Goal: Answer question/provide support: Share knowledge or assist other users

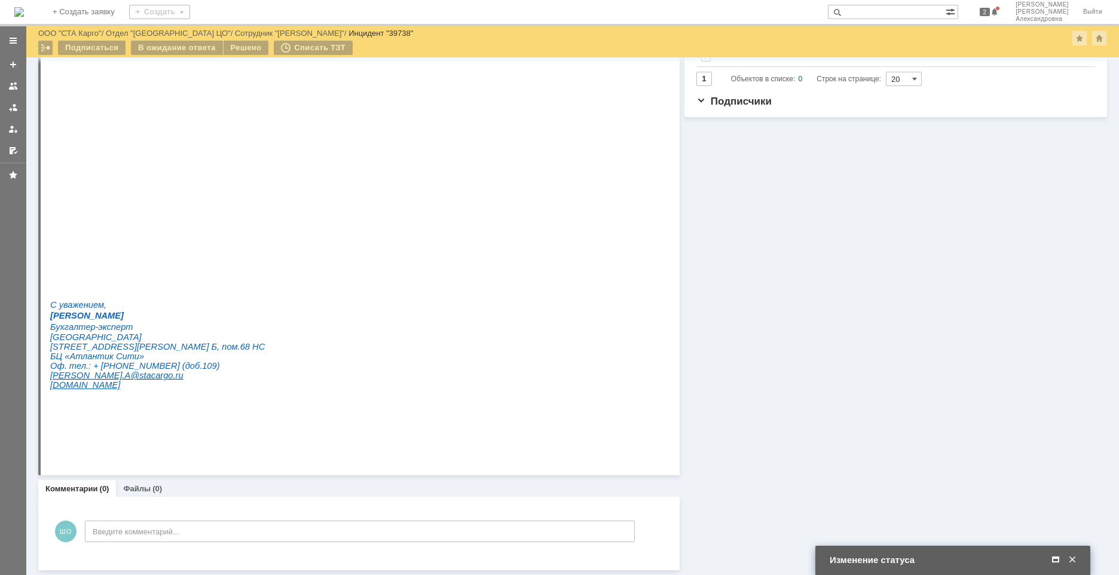
scroll to position [400, 0]
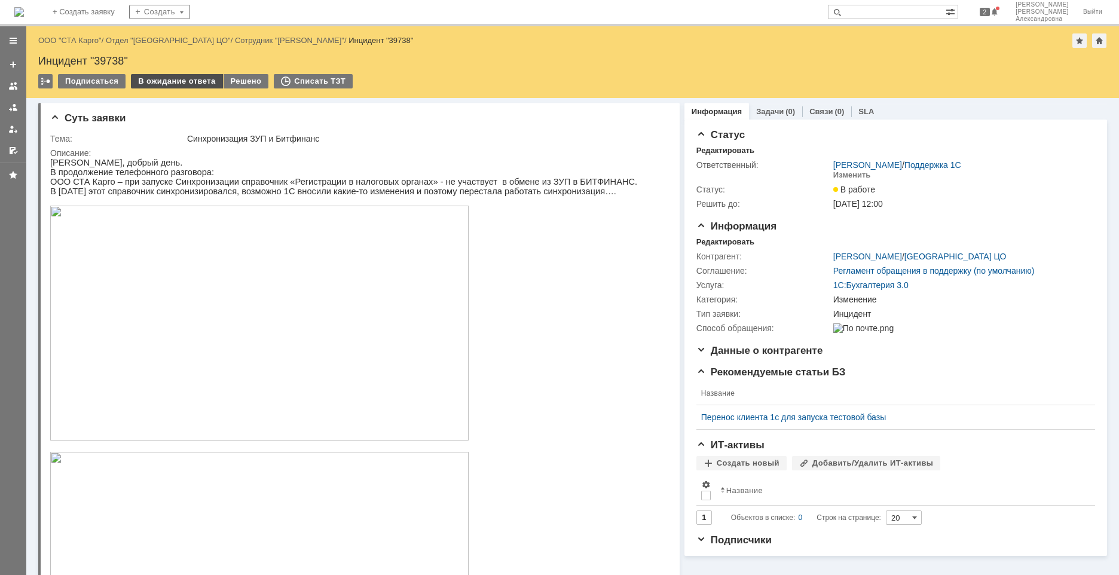
click at [173, 75] on div "В ожидание ответа" at bounding box center [176, 81] width 91 height 14
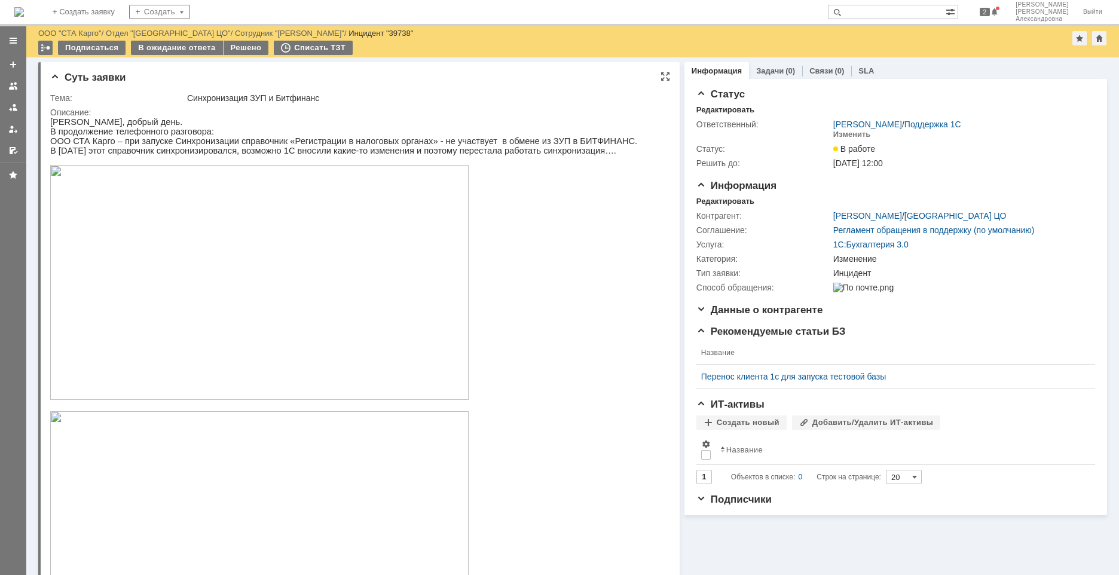
scroll to position [418, 0]
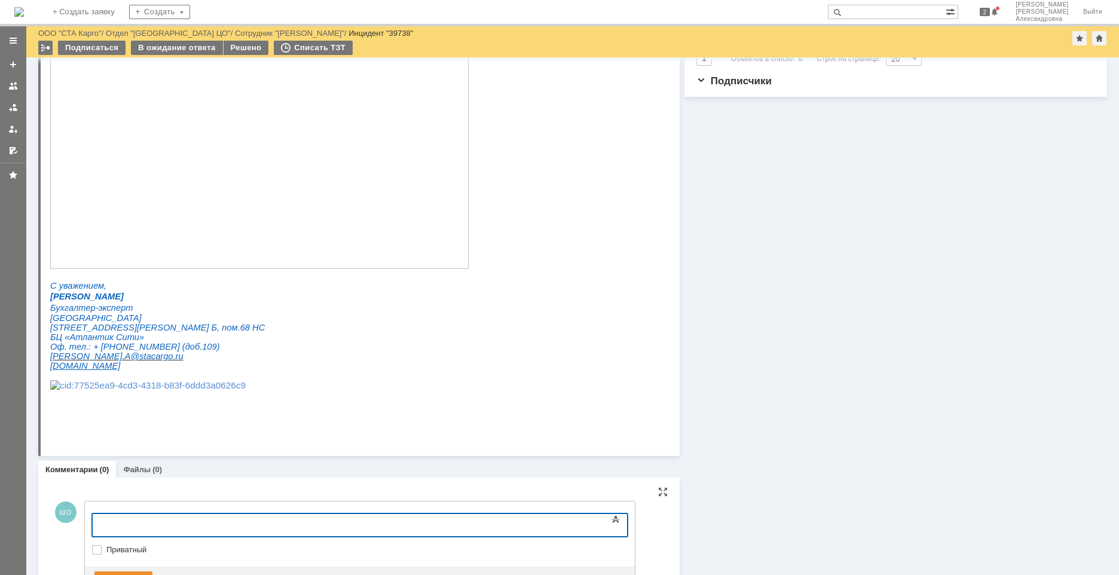
click at [167, 524] on div at bounding box center [190, 524] width 170 height 10
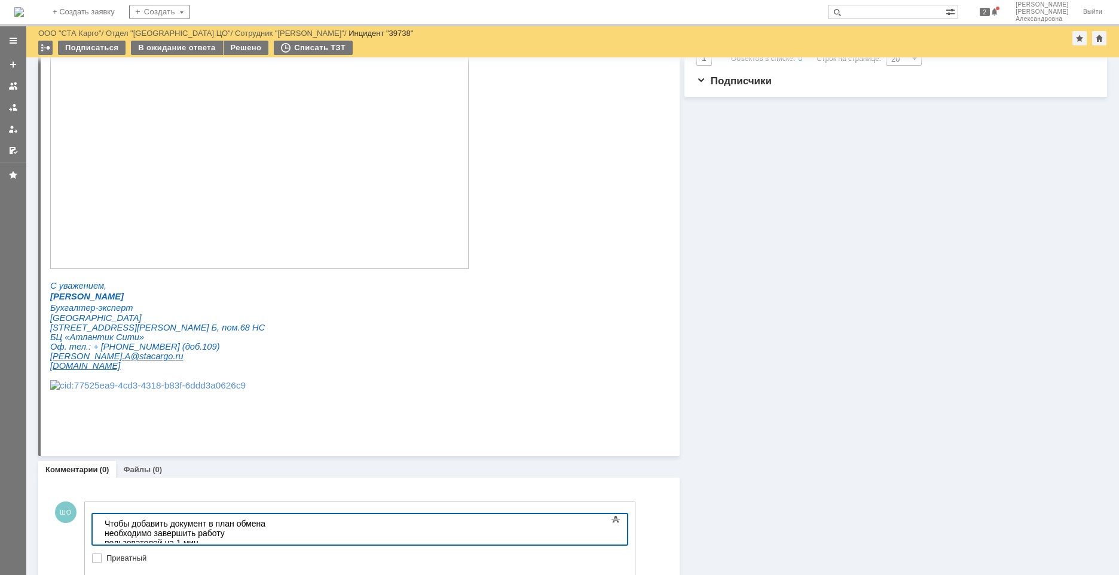
click at [166, 547] on div "Можно сейчас "выкинуть" at bounding box center [190, 552] width 170 height 10
click at [218, 543] on html "Чтобы добавить документ в план обмена необходимо завершить работу пользователей…" at bounding box center [189, 538] width 179 height 48
click at [274, 523] on div "Чтобы добавить документ в план обмена необходимо завершить работу пользователей…" at bounding box center [190, 533] width 170 height 29
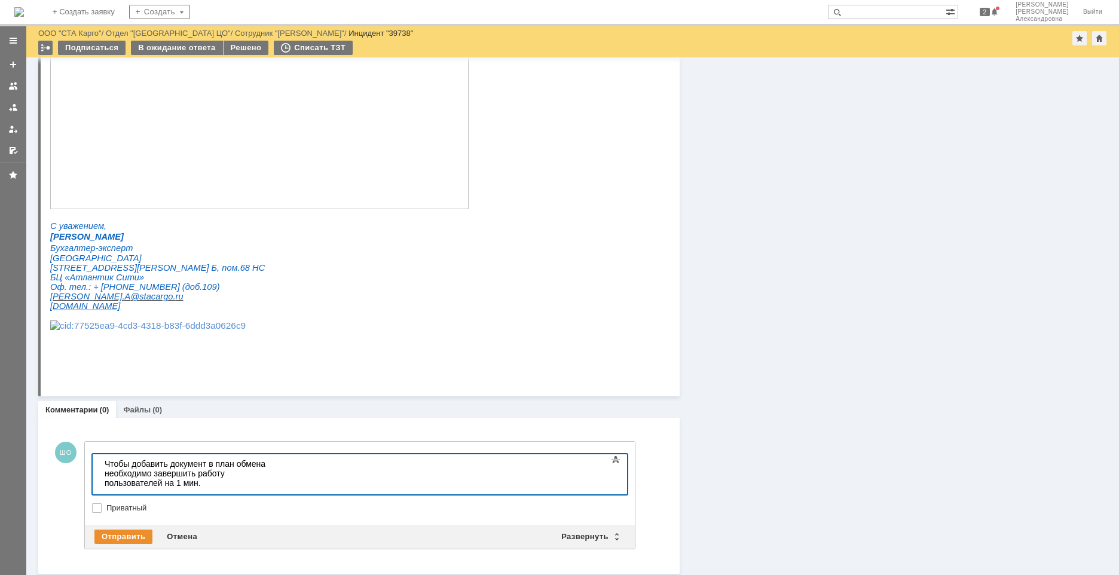
scroll to position [480, 0]
click at [130, 534] on div "Отправить" at bounding box center [123, 534] width 58 height 14
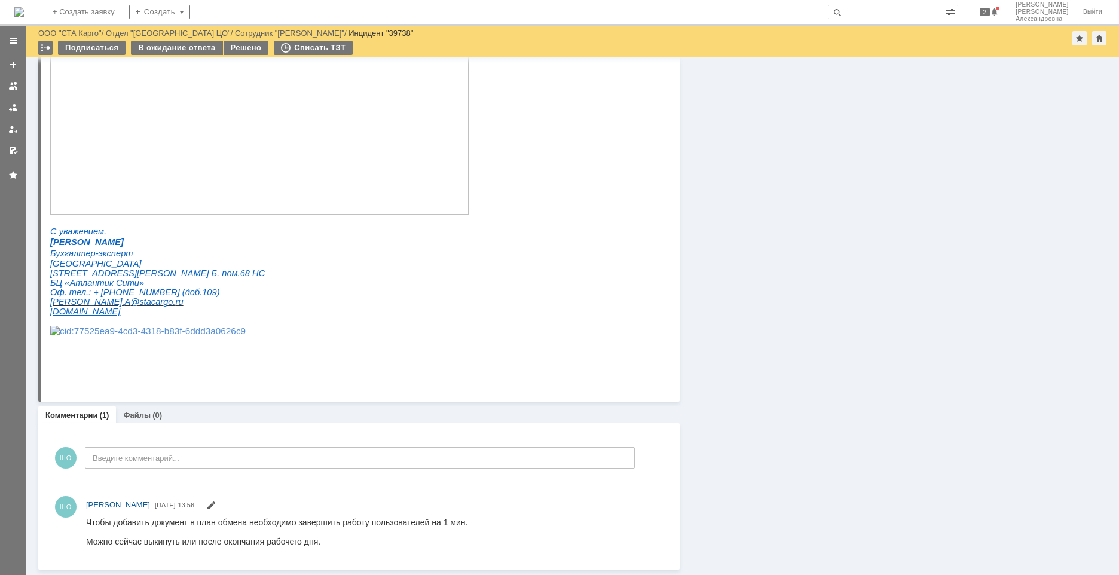
scroll to position [0, 0]
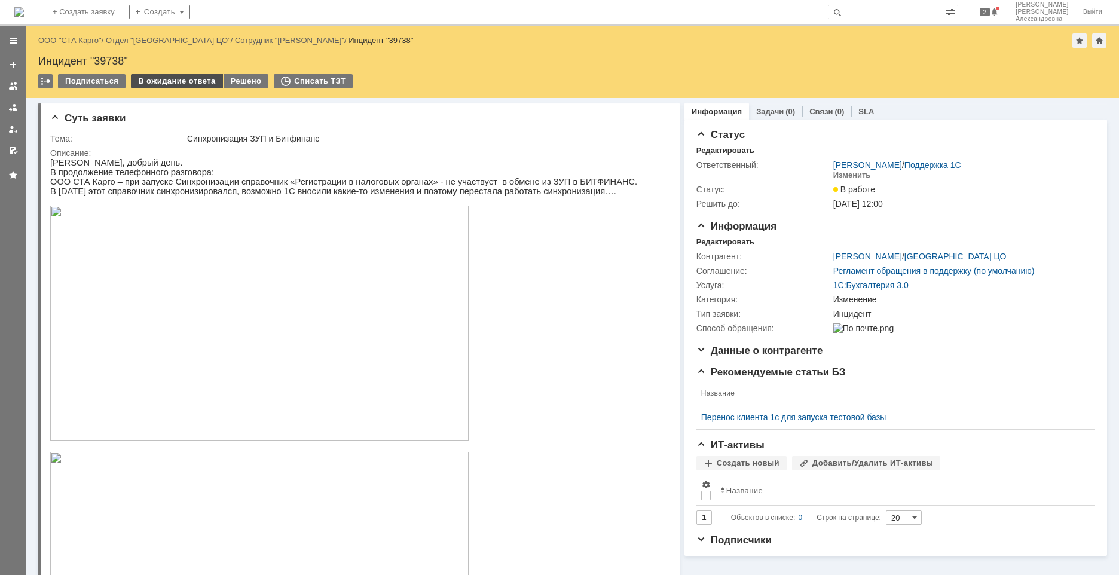
click at [180, 76] on div "В ожидание ответа" at bounding box center [176, 81] width 91 height 14
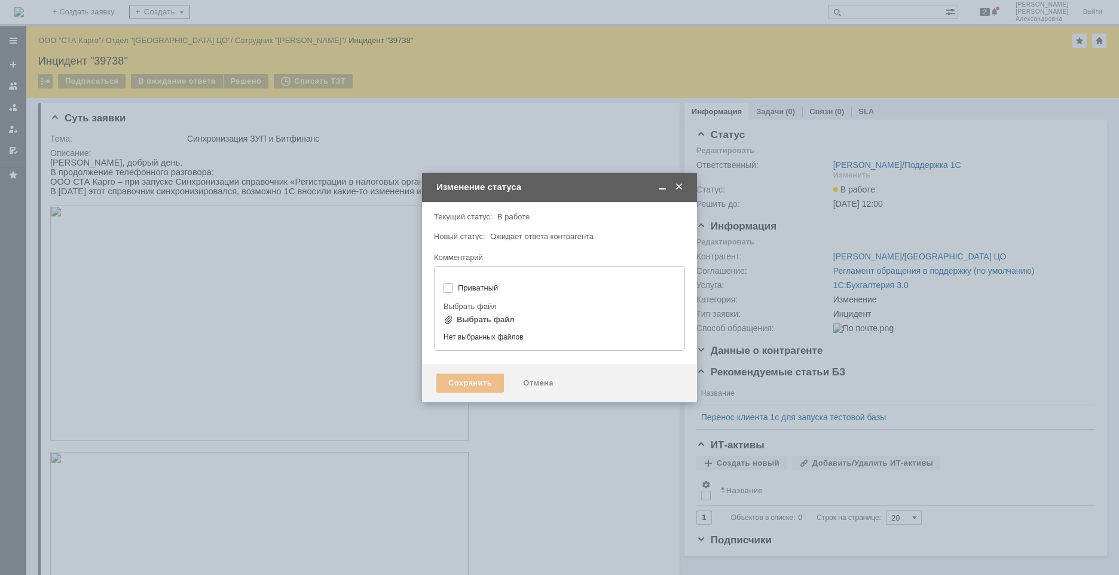
type input "[не указано]"
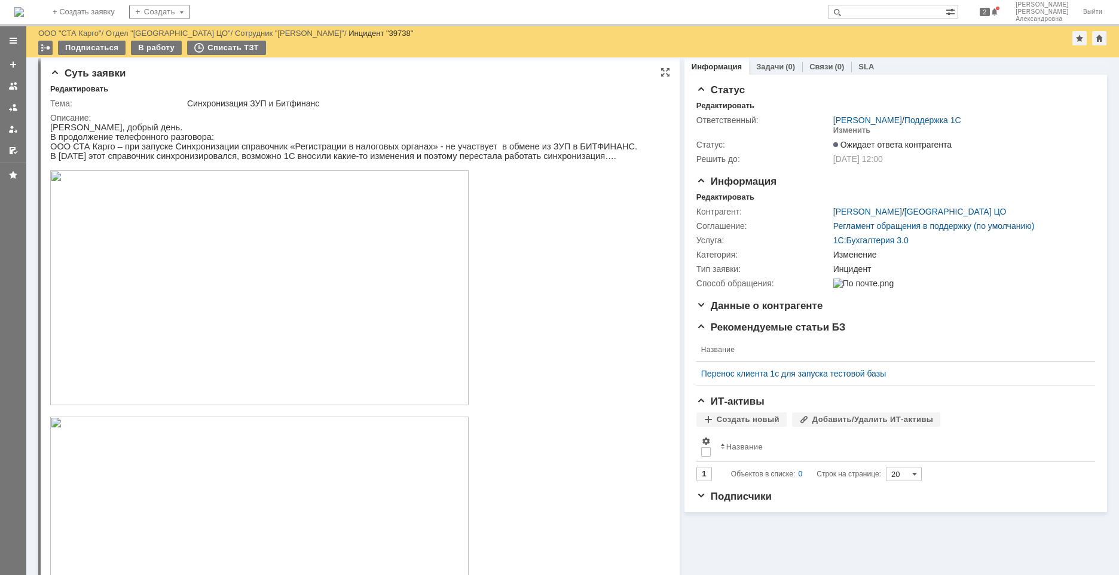
scroll to position [482, 0]
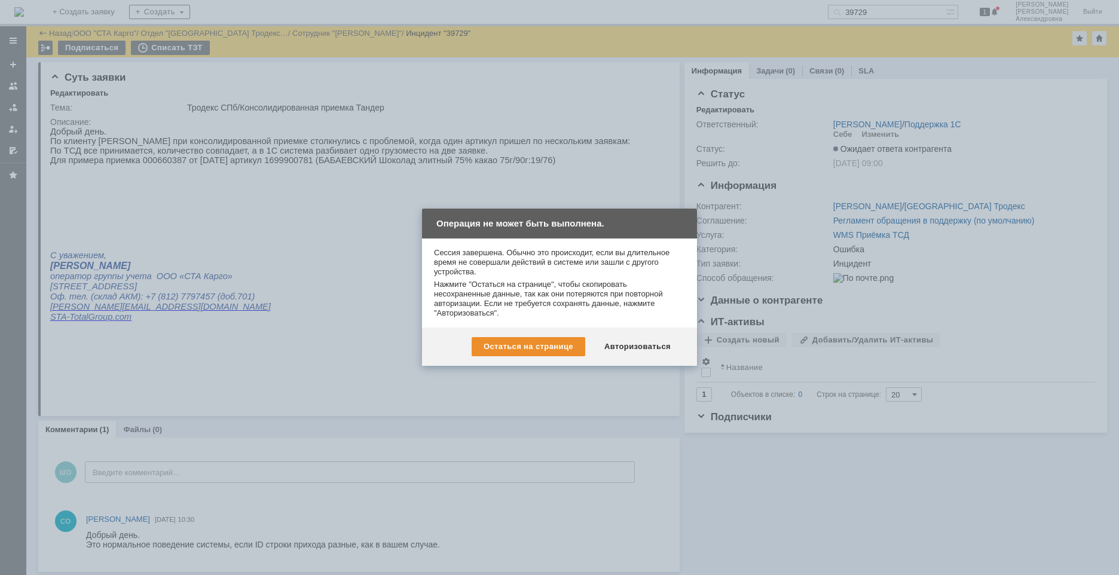
scroll to position [2, 0]
click at [636, 345] on div "Авторизоваться" at bounding box center [637, 346] width 90 height 19
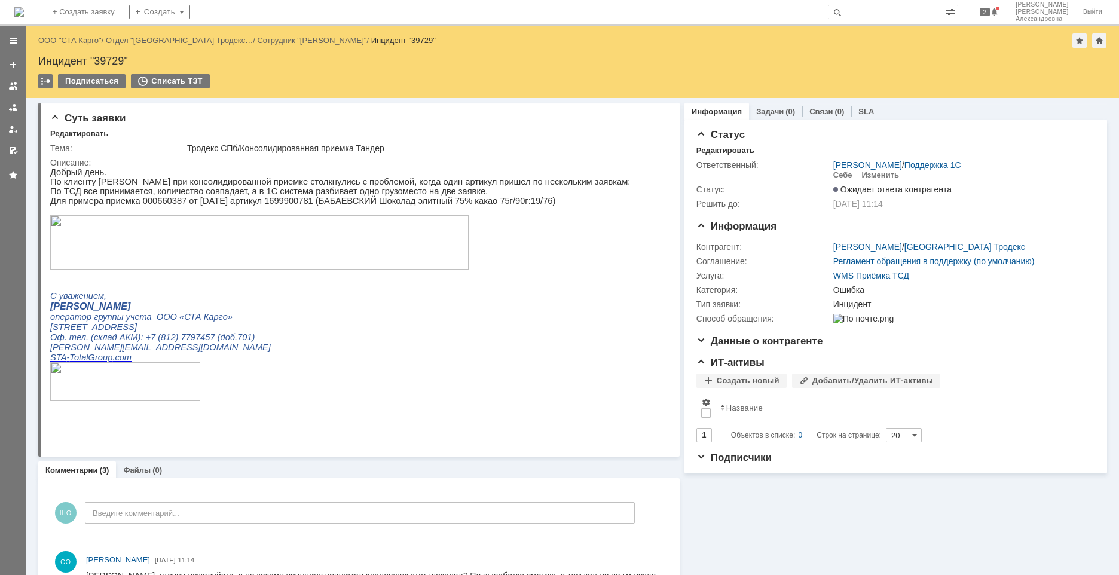
click at [90, 42] on link "ООО "СТА Карго"" at bounding box center [69, 40] width 63 height 9
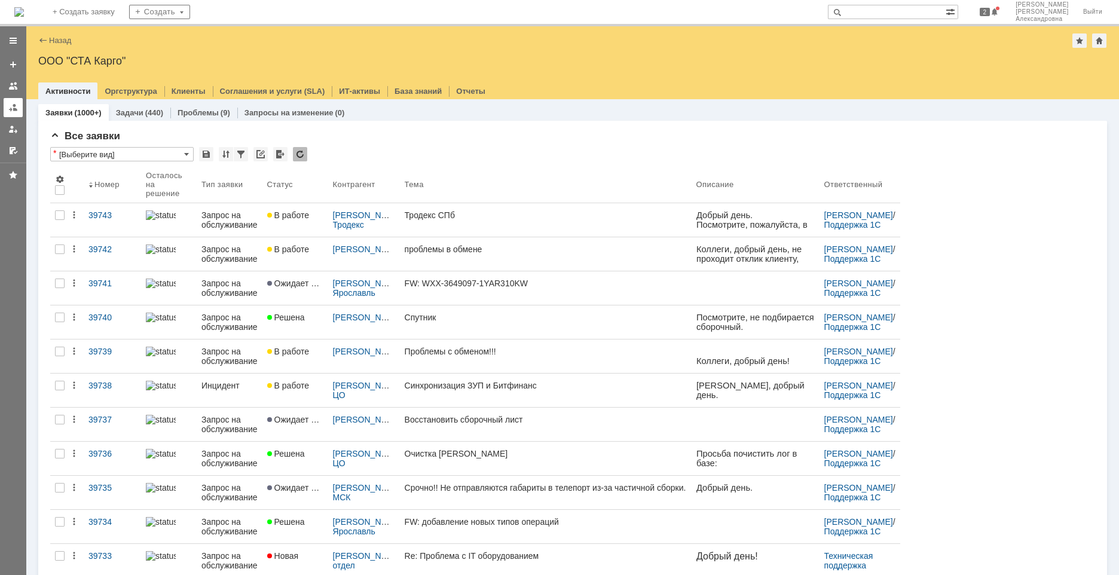
click at [6, 102] on link at bounding box center [13, 107] width 19 height 19
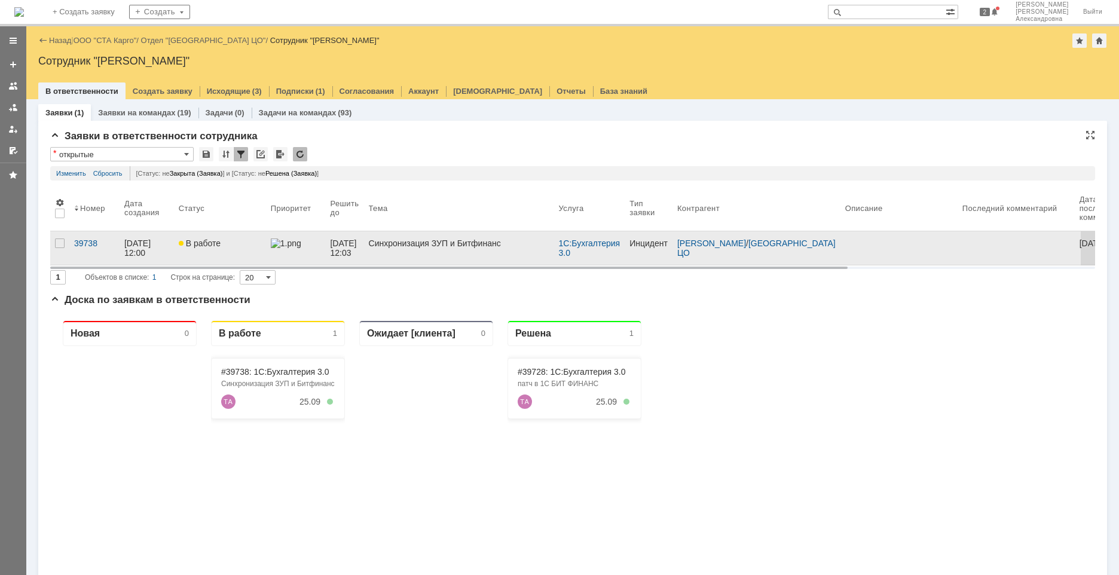
click at [221, 255] on link "В работе" at bounding box center [220, 247] width 92 height 33
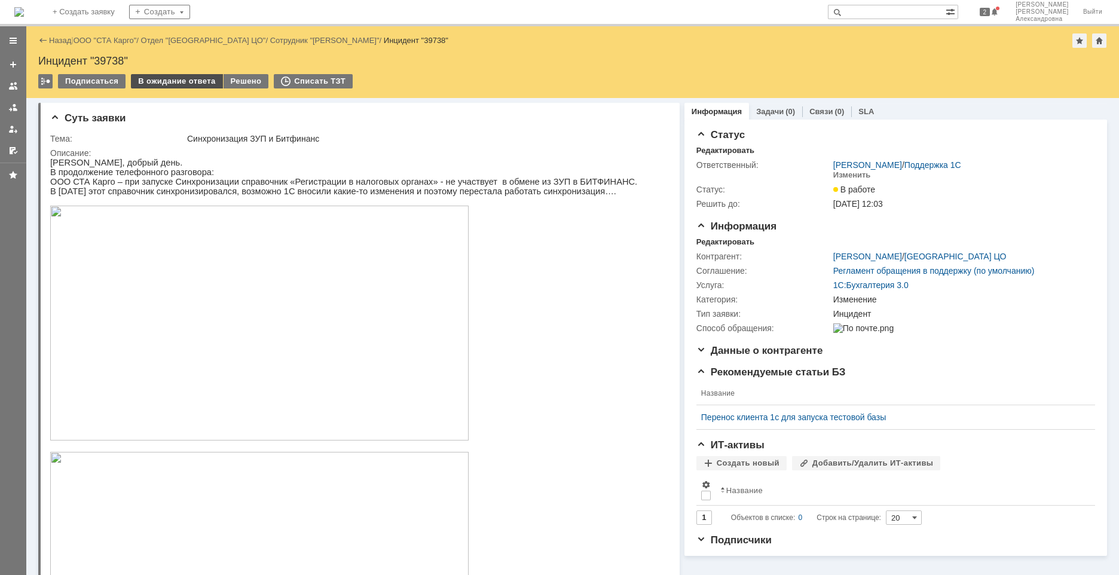
click at [151, 83] on div "В ожидание ответа" at bounding box center [176, 81] width 91 height 14
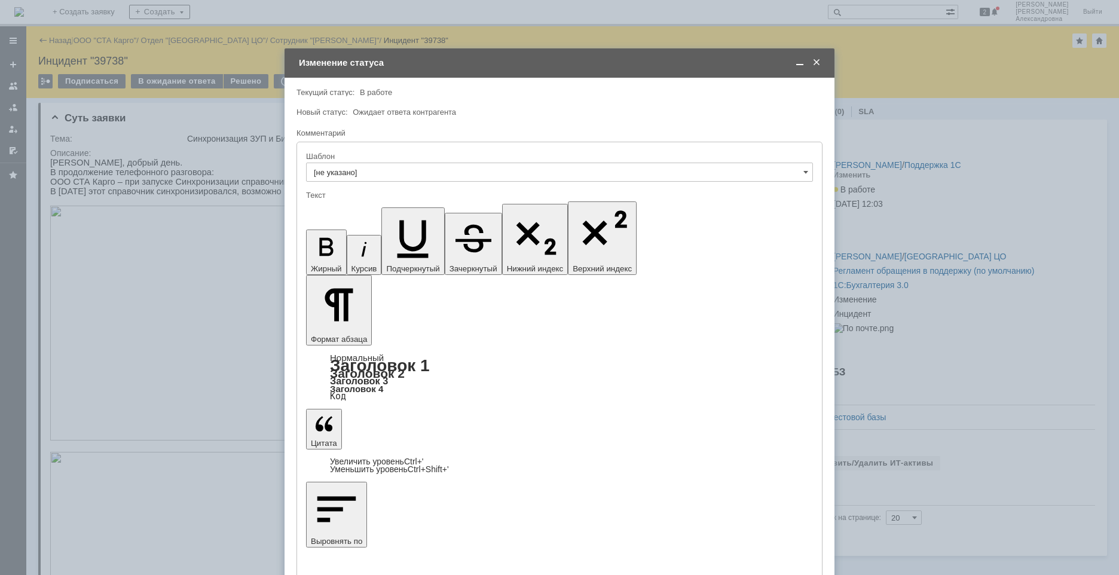
scroll to position [194, 0]
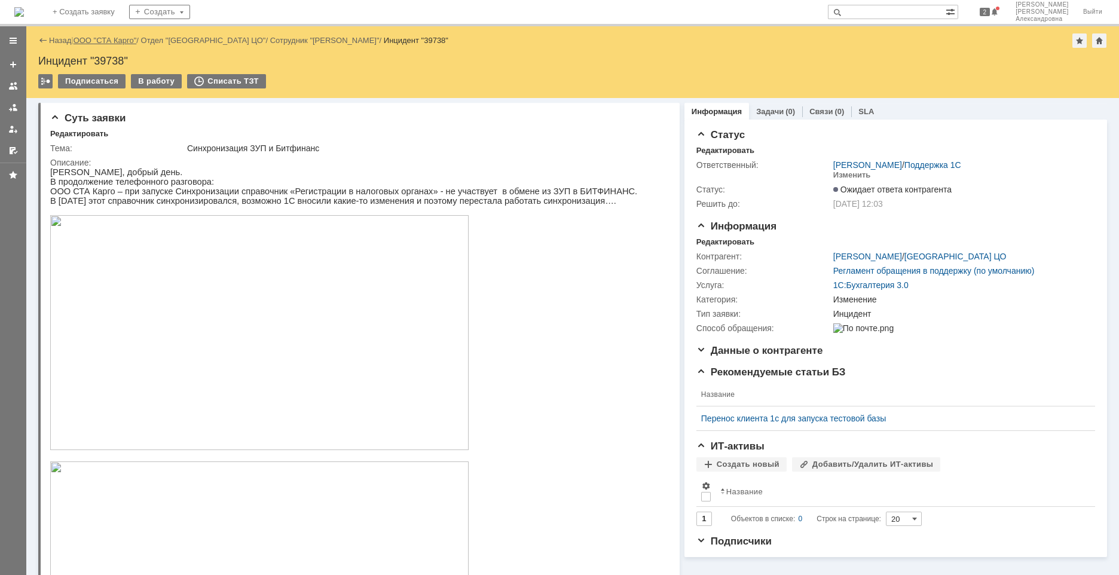
click at [105, 41] on link "ООО "СТА Карго"" at bounding box center [104, 40] width 63 height 9
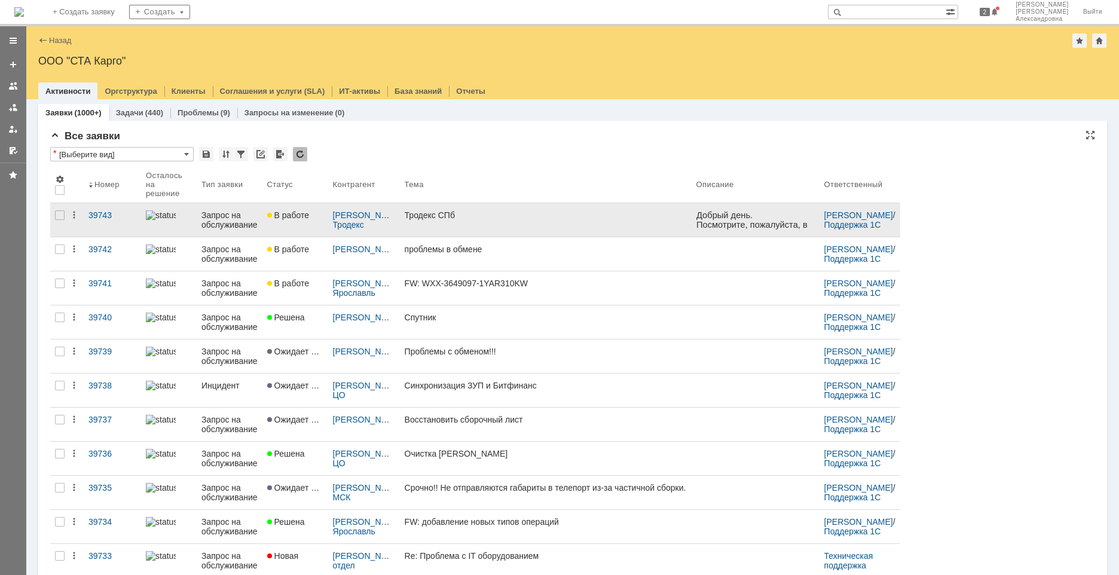
click at [464, 228] on link "Тродекс СПб" at bounding box center [546, 219] width 292 height 33
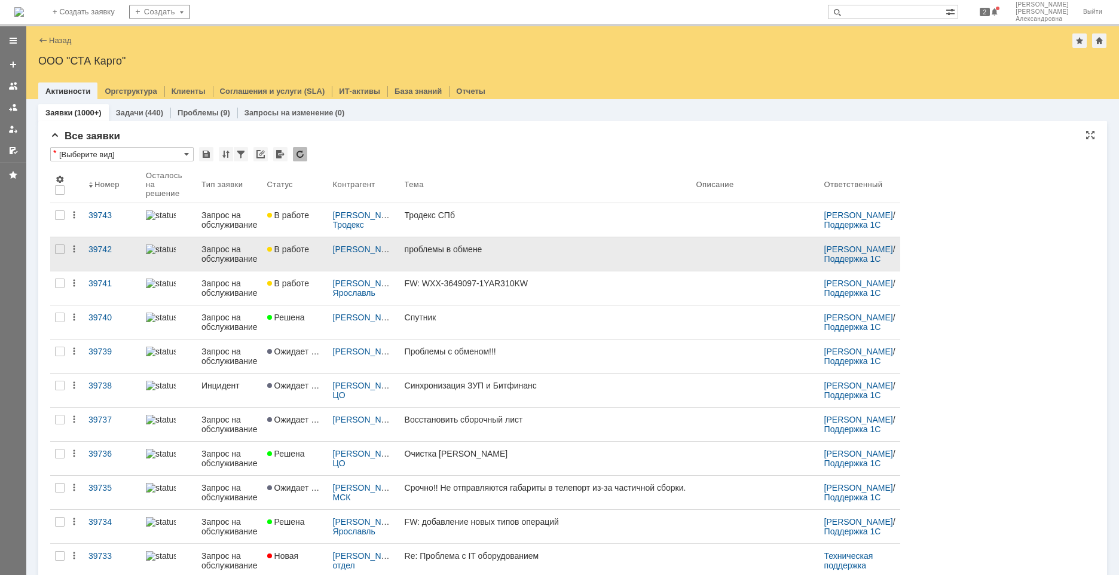
click at [501, 249] on div "проблемы в обмене" at bounding box center [546, 249] width 282 height 10
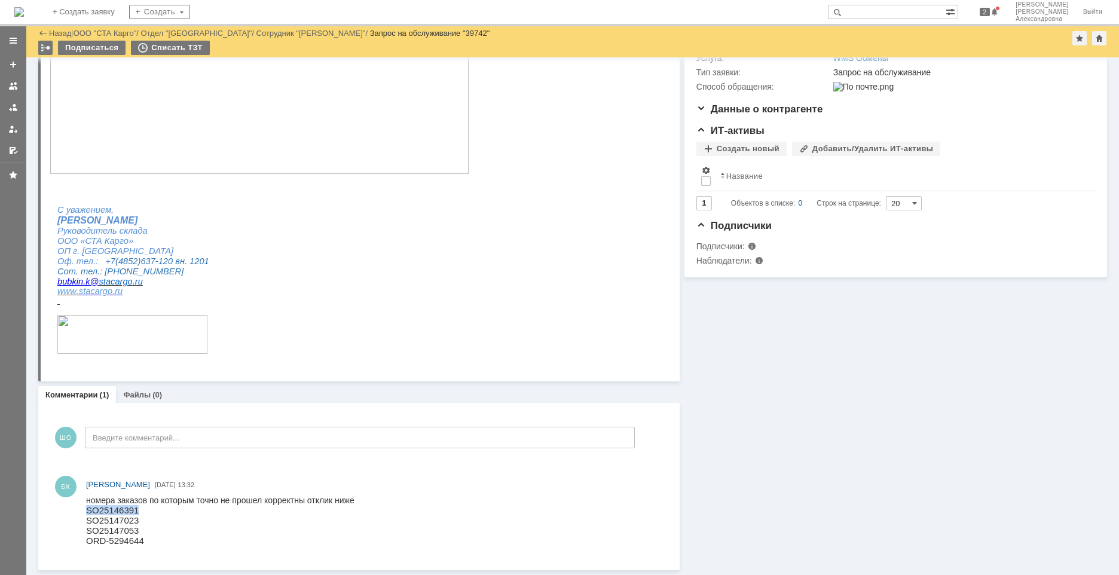
drag, startPoint x: 134, startPoint y: 510, endPoint x: 87, endPoint y: 510, distance: 47.2
click at [87, 510] on p "SO25146391" at bounding box center [220, 510] width 268 height 10
copy p "SO25146391"
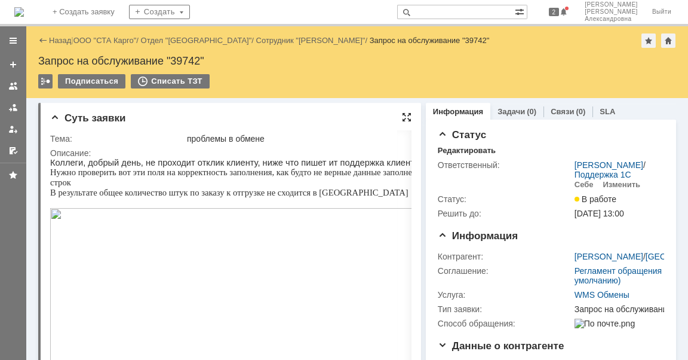
click at [404, 120] on div at bounding box center [407, 117] width 10 height 10
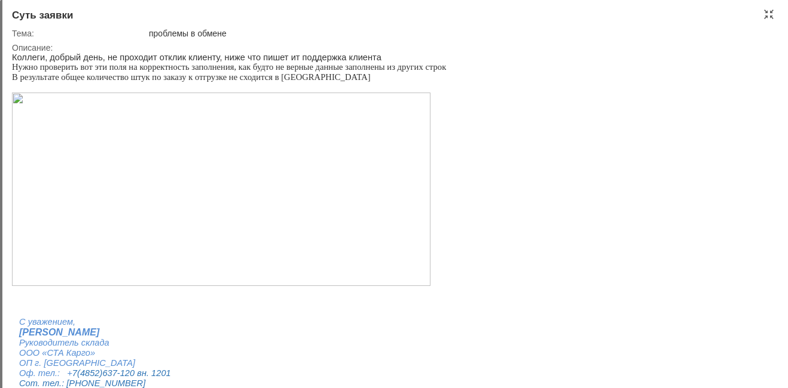
click at [191, 211] on img at bounding box center [221, 190] width 418 height 194
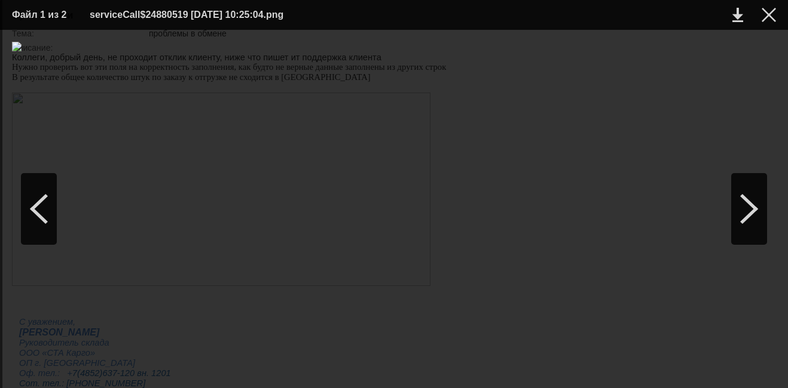
click at [761, 13] on td at bounding box center [759, 15] width 33 height 18
click at [767, 19] on div at bounding box center [768, 15] width 14 height 14
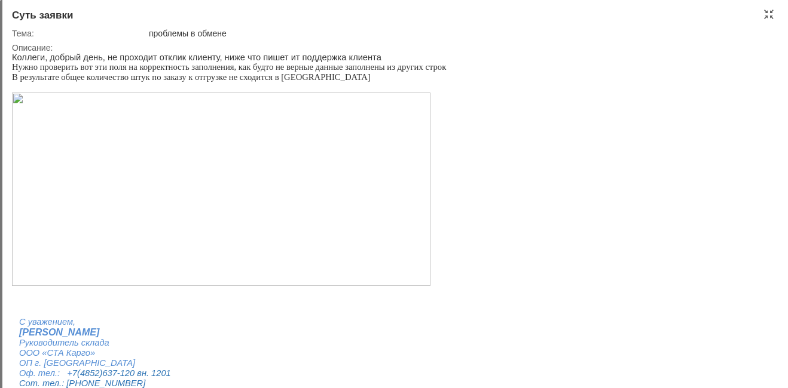
scroll to position [106, 0]
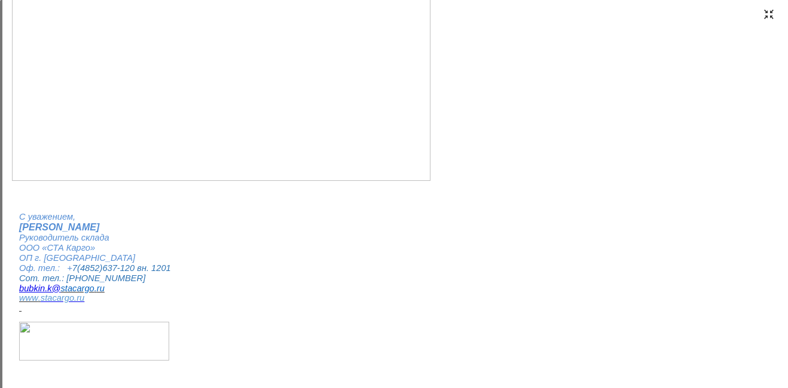
click at [769, 15] on div at bounding box center [769, 15] width 10 height 10
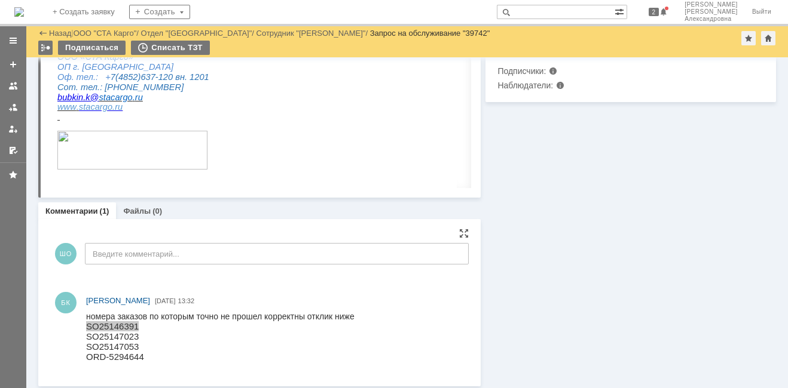
scroll to position [375, 0]
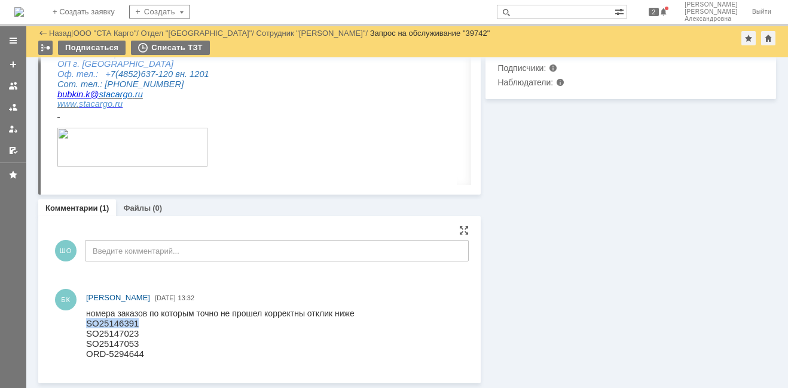
click at [119, 327] on p "SO25146391" at bounding box center [220, 323] width 268 height 10
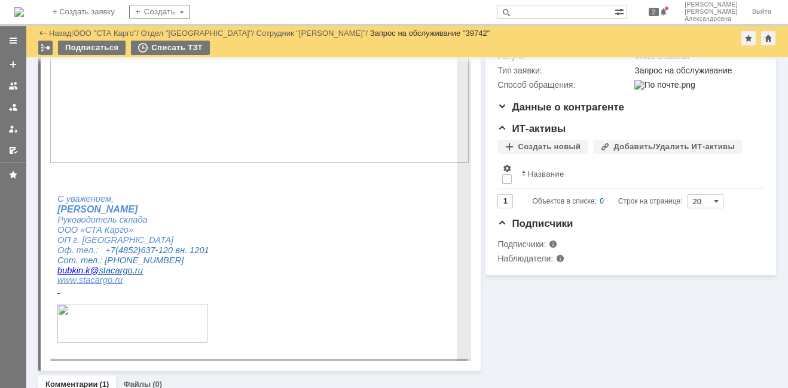
scroll to position [0, 0]
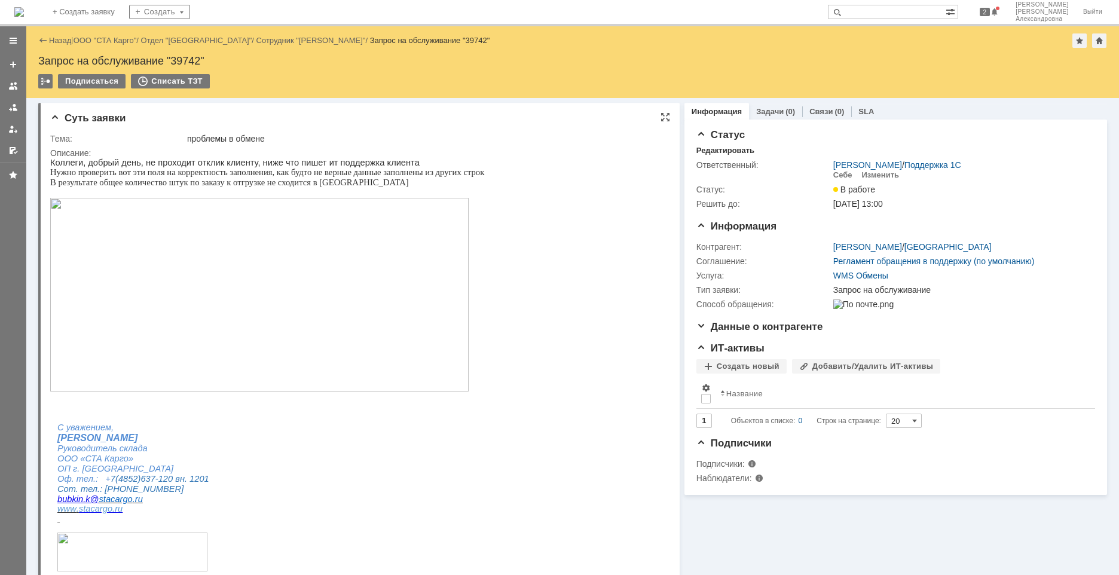
click at [190, 351] on img at bounding box center [259, 295] width 418 height 194
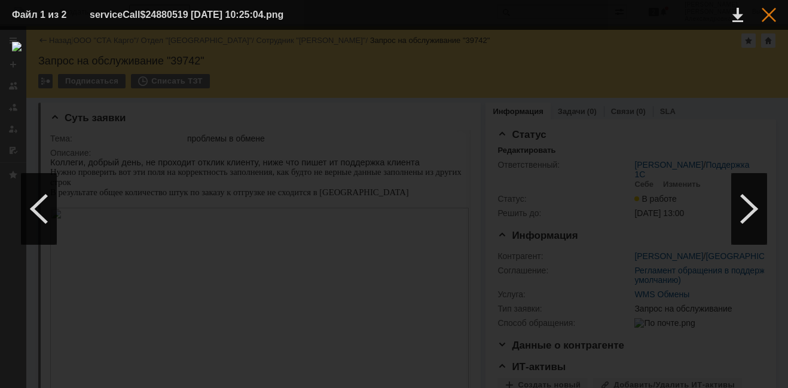
click at [770, 12] on div at bounding box center [768, 15] width 14 height 14
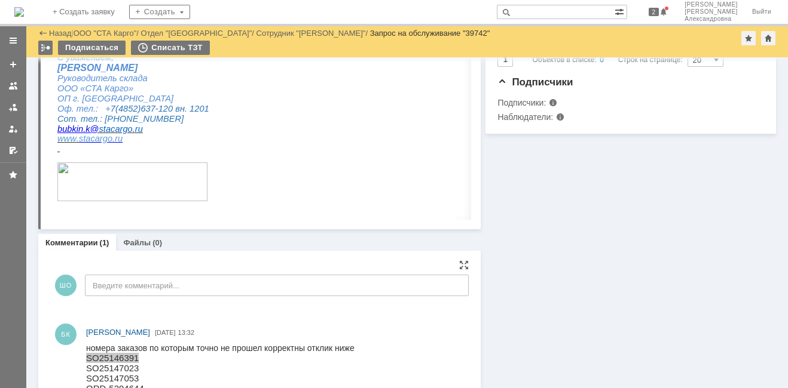
scroll to position [375, 0]
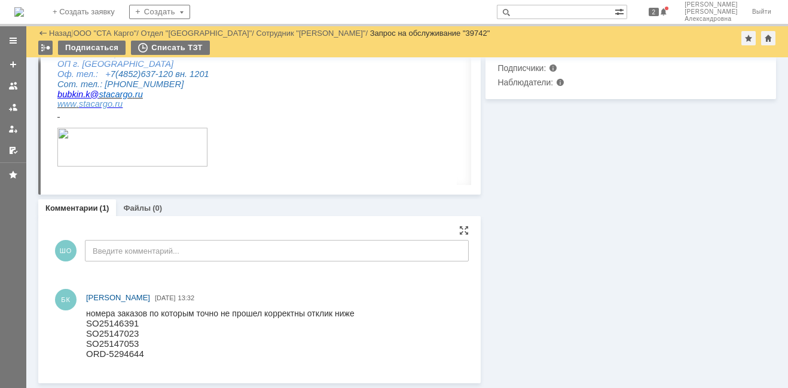
click at [106, 338] on p "SO25147023" at bounding box center [220, 334] width 268 height 10
copy p "SO25147023"
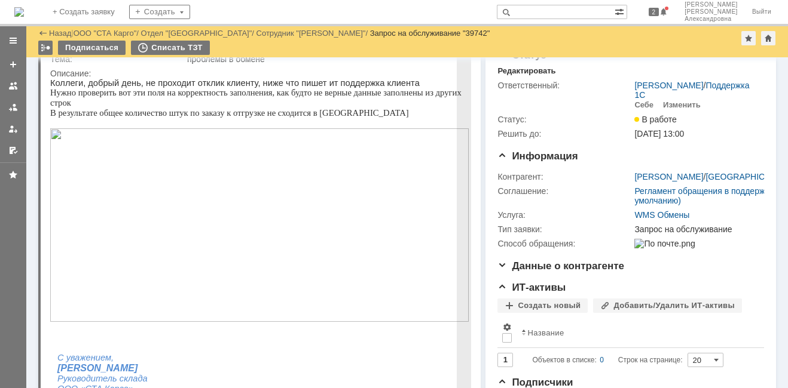
scroll to position [60, 0]
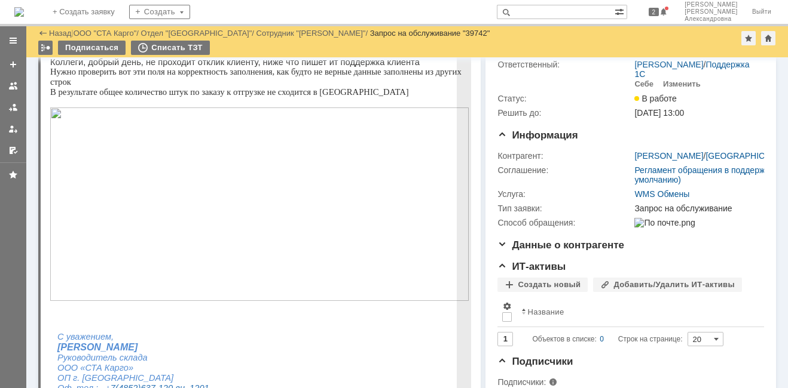
click at [264, 202] on img at bounding box center [259, 205] width 418 height 194
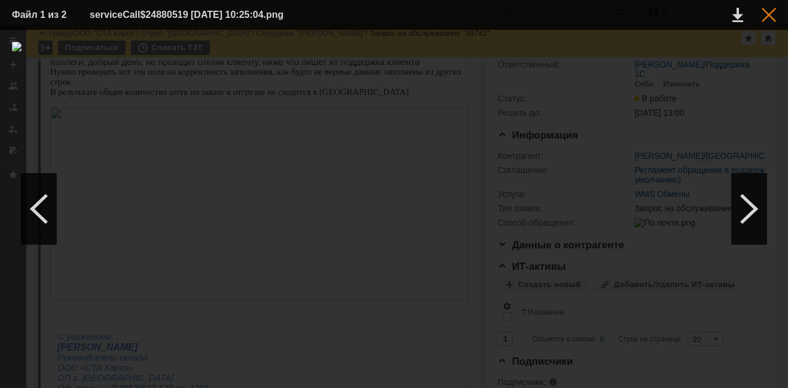
click at [767, 14] on div at bounding box center [768, 15] width 14 height 14
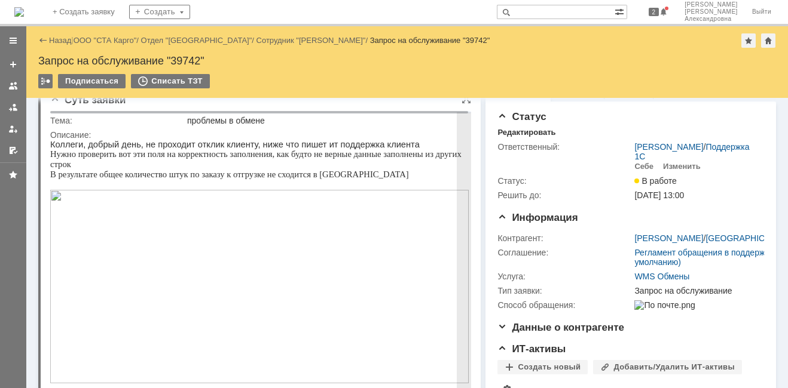
scroll to position [0, 0]
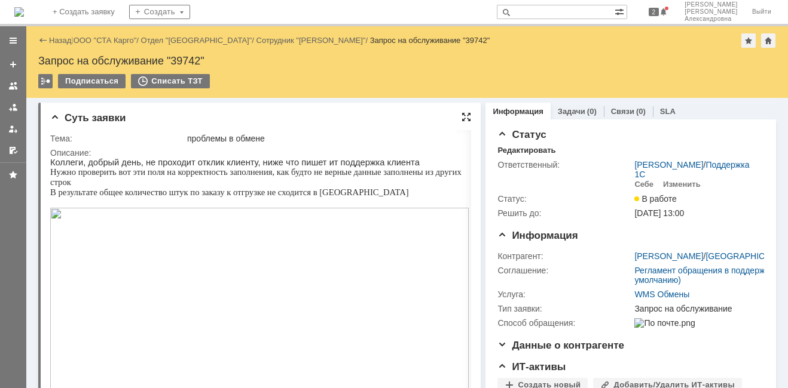
click at [462, 114] on div at bounding box center [466, 117] width 10 height 10
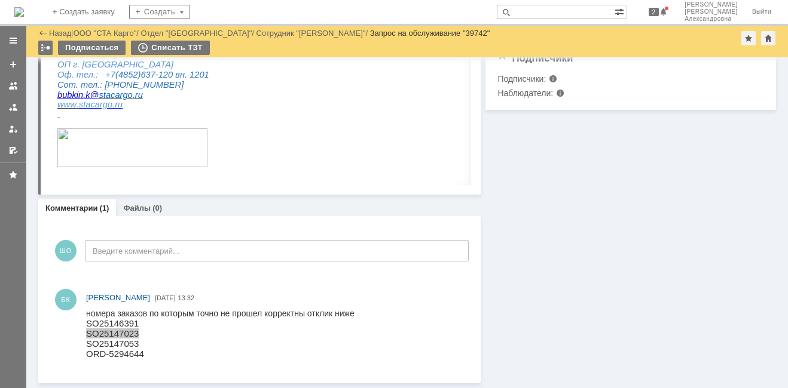
scroll to position [364, 0]
click at [121, 336] on p "SO25147023" at bounding box center [220, 334] width 268 height 10
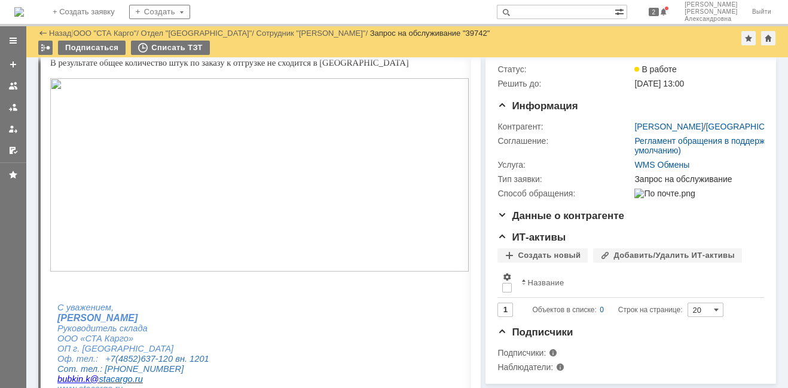
scroll to position [65, 0]
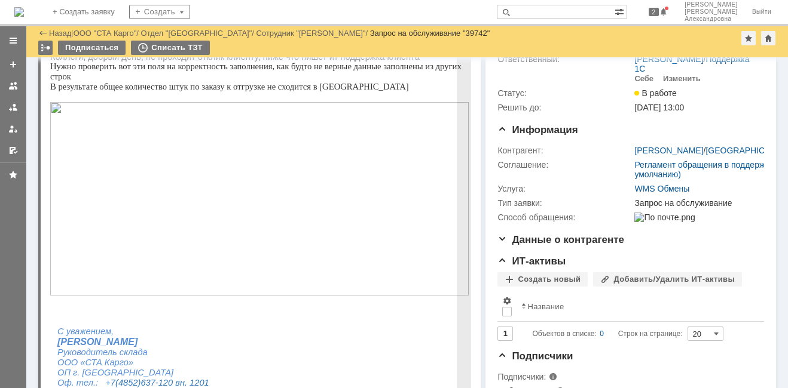
click at [231, 235] on img at bounding box center [259, 199] width 418 height 194
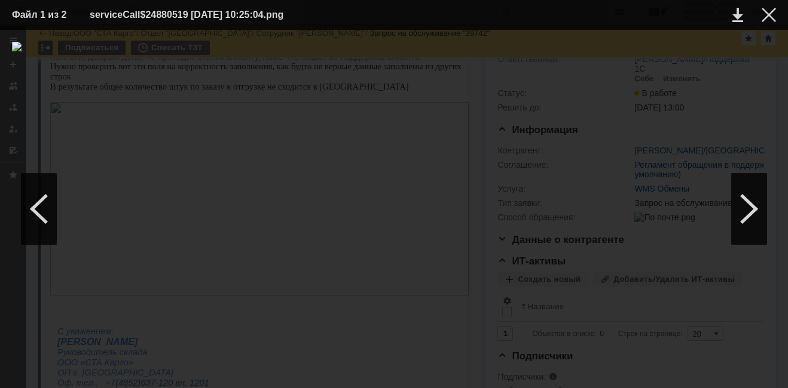
click at [369, 193] on img at bounding box center [394, 209] width 764 height 335
click at [331, 222] on img at bounding box center [394, 209] width 764 height 335
click at [419, 209] on img at bounding box center [394, 209] width 764 height 335
click at [768, 13] on div at bounding box center [768, 15] width 14 height 14
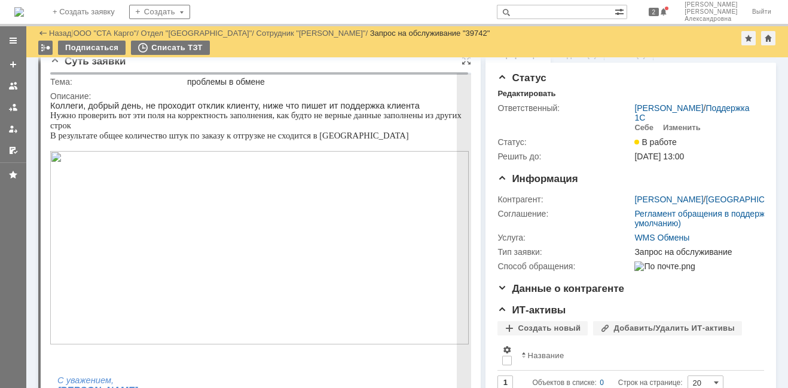
scroll to position [0, 0]
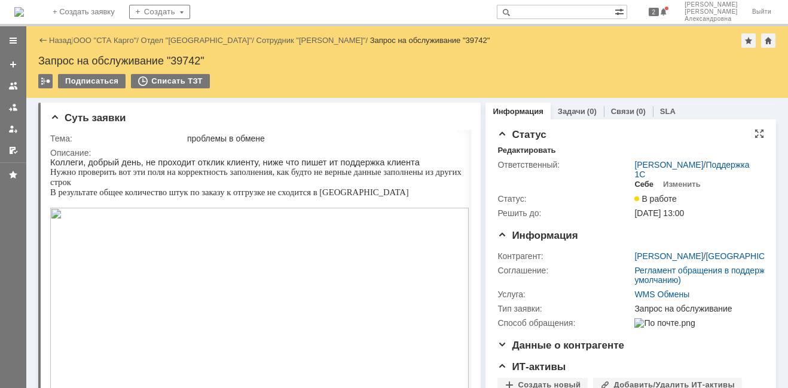
click at [635, 180] on div "Себе" at bounding box center [643, 185] width 19 height 10
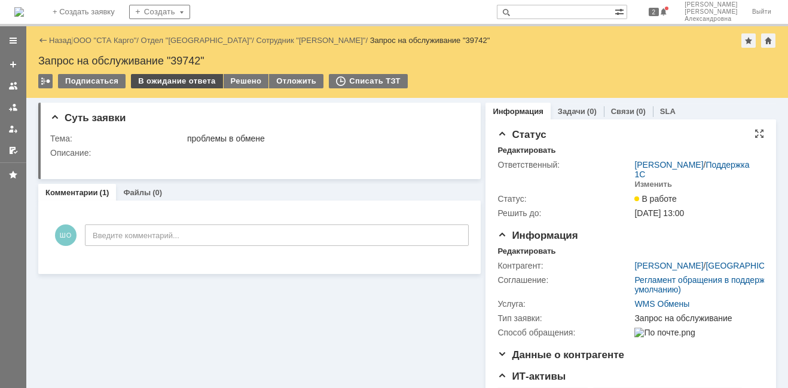
click at [167, 88] on div "В ожидание ответа" at bounding box center [176, 81] width 91 height 14
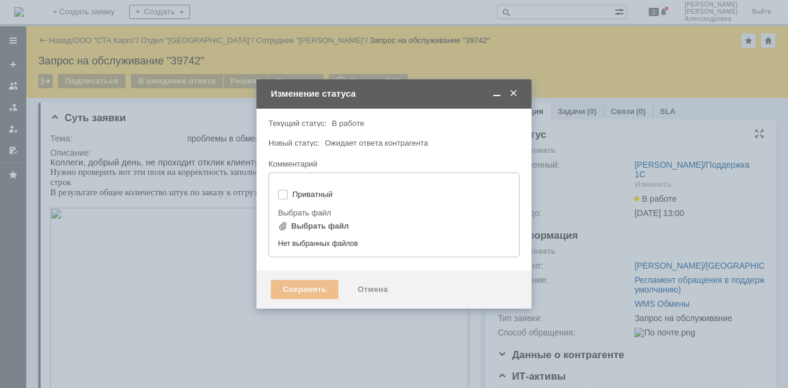
type input "[не указано]"
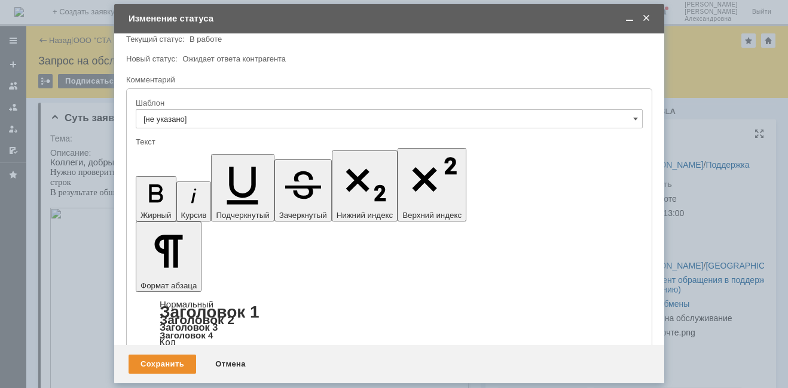
scroll to position [24, 0]
click at [633, 20] on span at bounding box center [629, 18] width 12 height 11
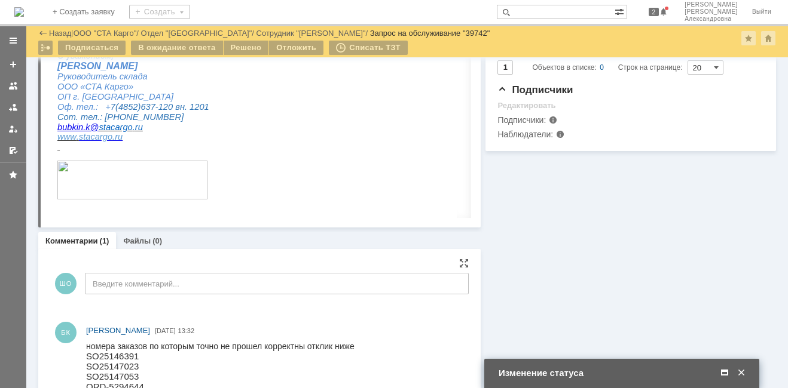
scroll to position [375, 0]
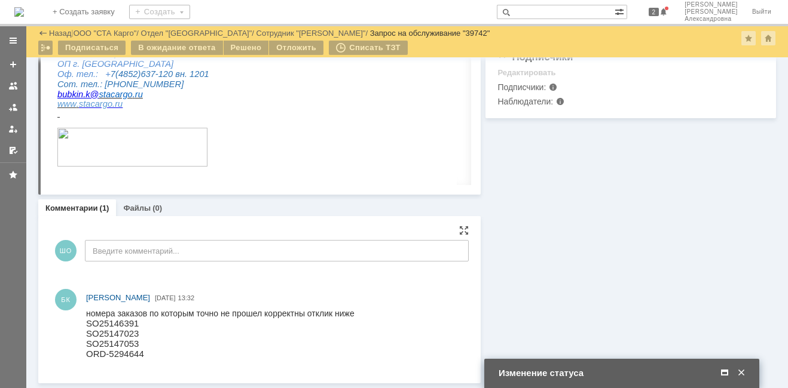
click at [120, 333] on p "SO25147023" at bounding box center [220, 334] width 268 height 10
copy p "SO25147023"
click at [727, 370] on span at bounding box center [724, 373] width 12 height 11
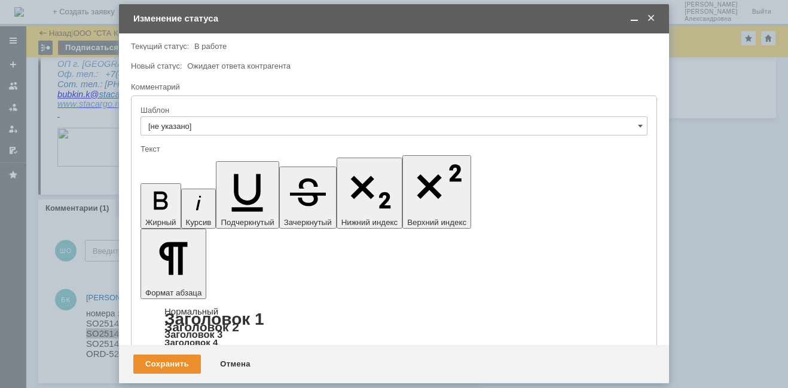
scroll to position [0, 0]
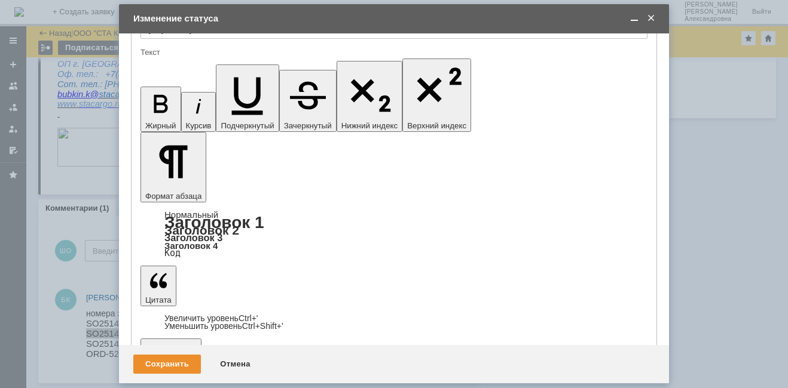
scroll to position [0, 0]
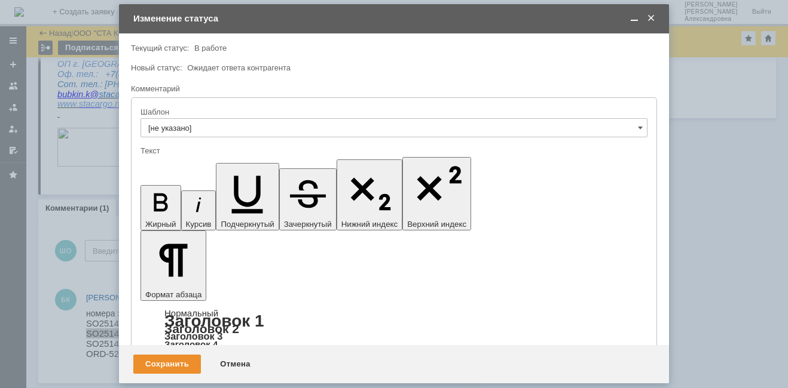
drag, startPoint x: 362, startPoint y: 3290, endPoint x: 329, endPoint y: 3289, distance: 33.5
drag, startPoint x: 368, startPoint y: 3295, endPoint x: 314, endPoint y: 3291, distance: 54.5
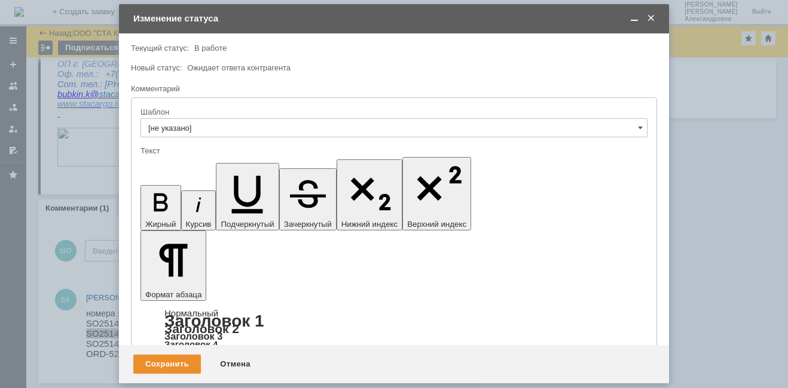
drag, startPoint x: 387, startPoint y: 3293, endPoint x: 354, endPoint y: 3289, distance: 32.5
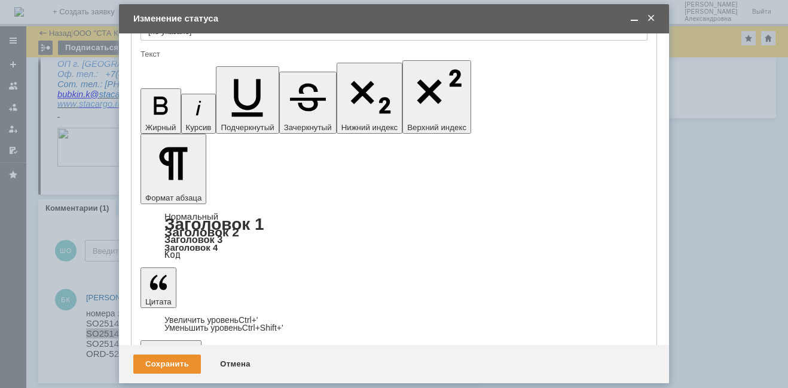
scroll to position [99, 0]
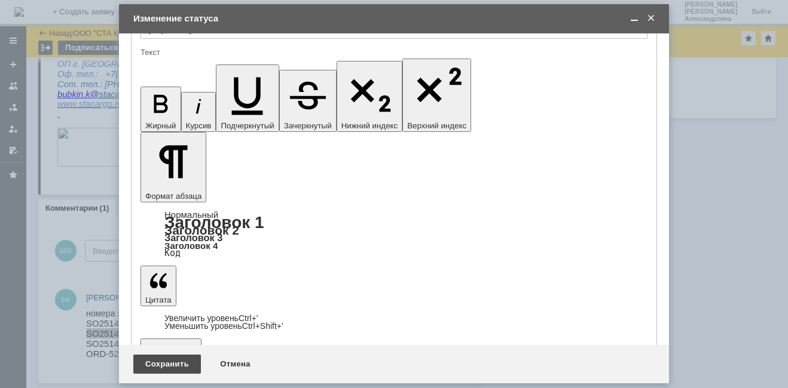
click at [179, 360] on div "Сохранить" at bounding box center [167, 364] width 68 height 19
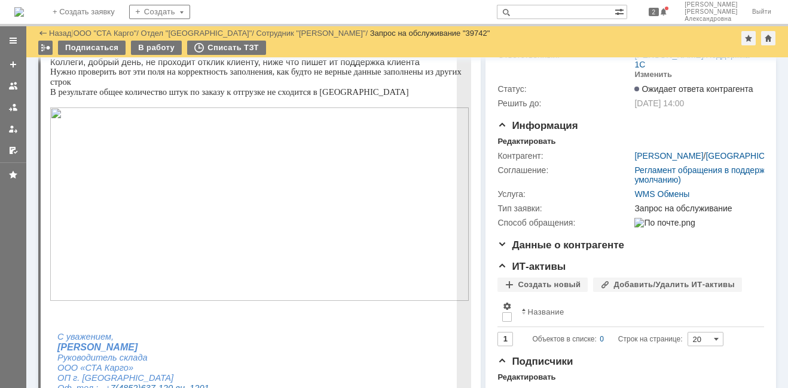
scroll to position [0, 0]
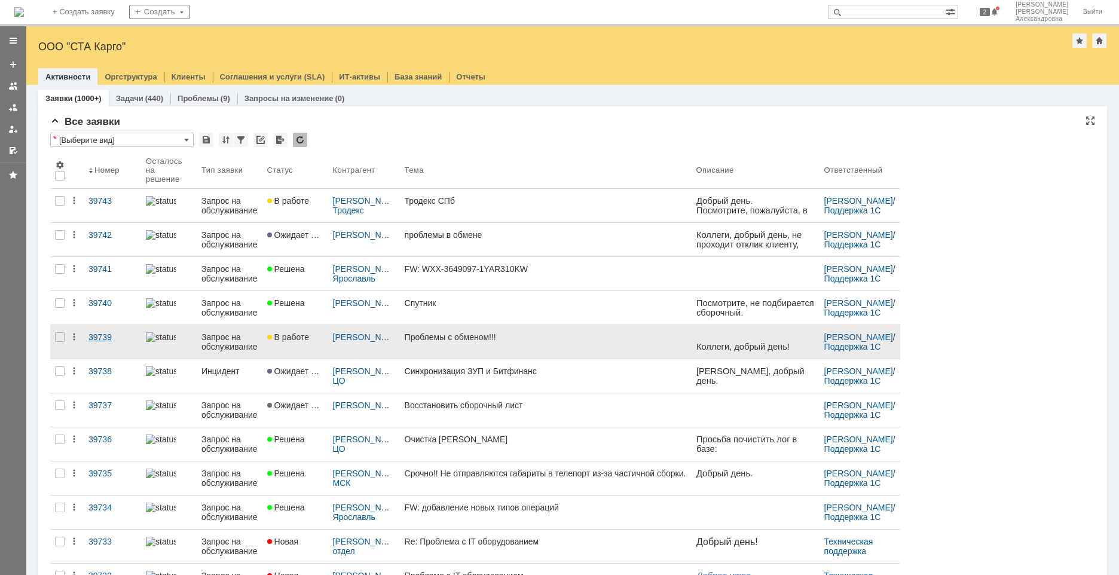
click at [118, 338] on div "39739" at bounding box center [112, 337] width 48 height 10
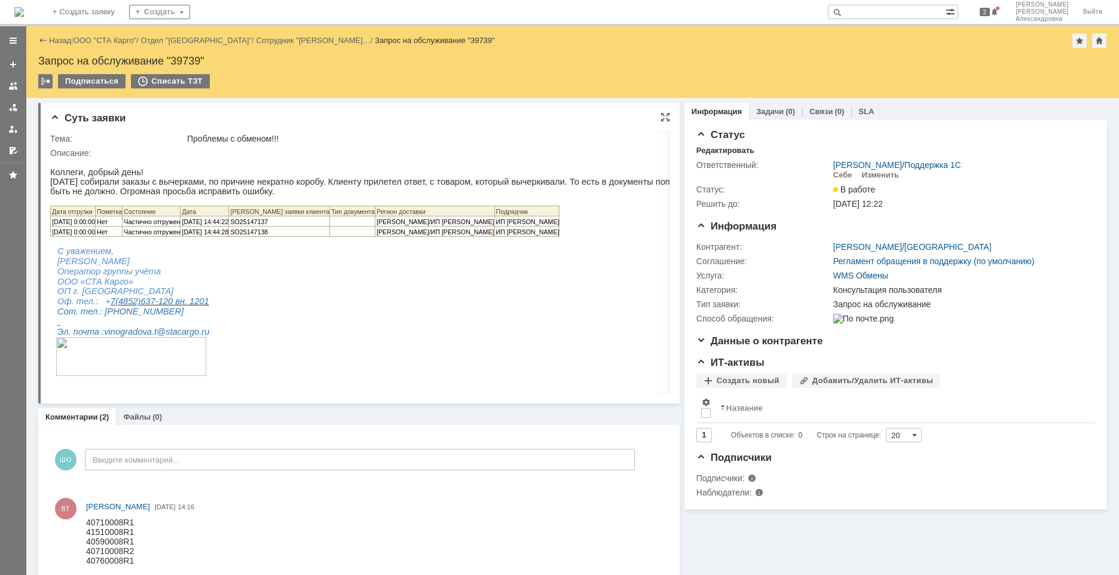
click at [260, 128] on div "Суть заявки Тема: Проблемы с обменом!!! Описание:" at bounding box center [358, 253] width 641 height 301
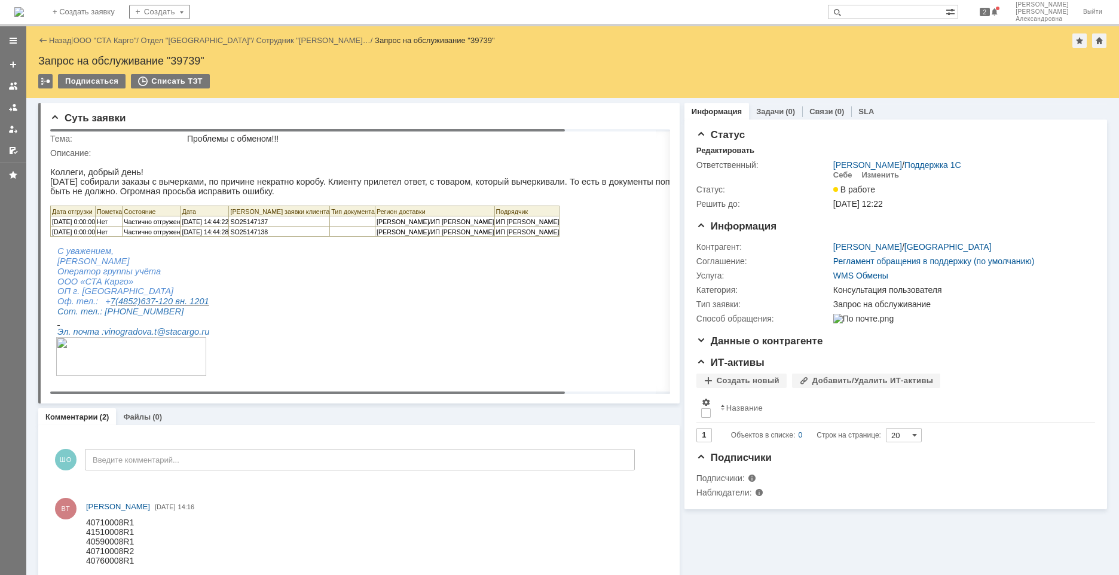
drag, startPoint x: 266, startPoint y: 131, endPoint x: 160, endPoint y: 148, distance: 107.6
click at [160, 148] on body "Идет загрузка, пожалуйста, подождите. На домашнюю + Создать заявку Создать 2 Шв…" at bounding box center [559, 287] width 1119 height 575
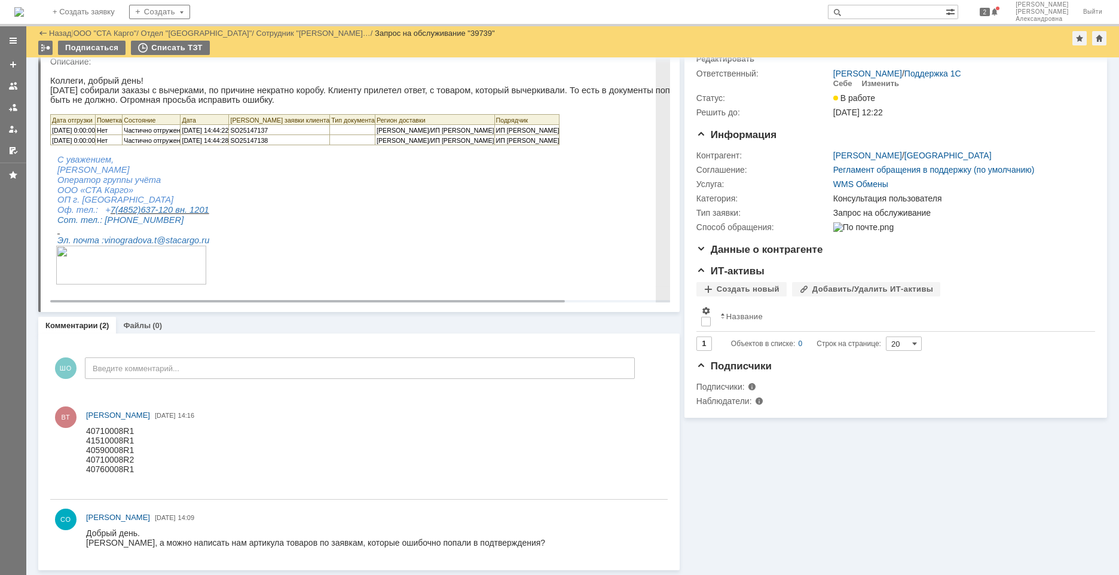
scroll to position [51, 0]
click at [105, 388] on div "40710008R1" at bounding box center [110, 431] width 48 height 10
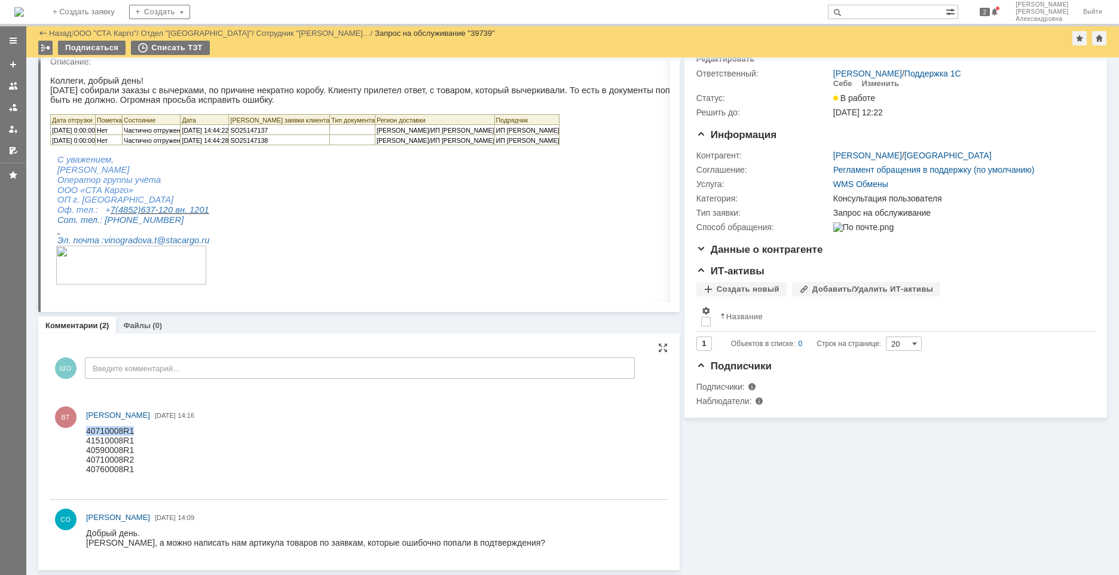
click at [105, 388] on div "40710008R1" at bounding box center [110, 431] width 48 height 10
copy div "40710008R1"
click at [107, 388] on div "40710008R1" at bounding box center [110, 431] width 48 height 10
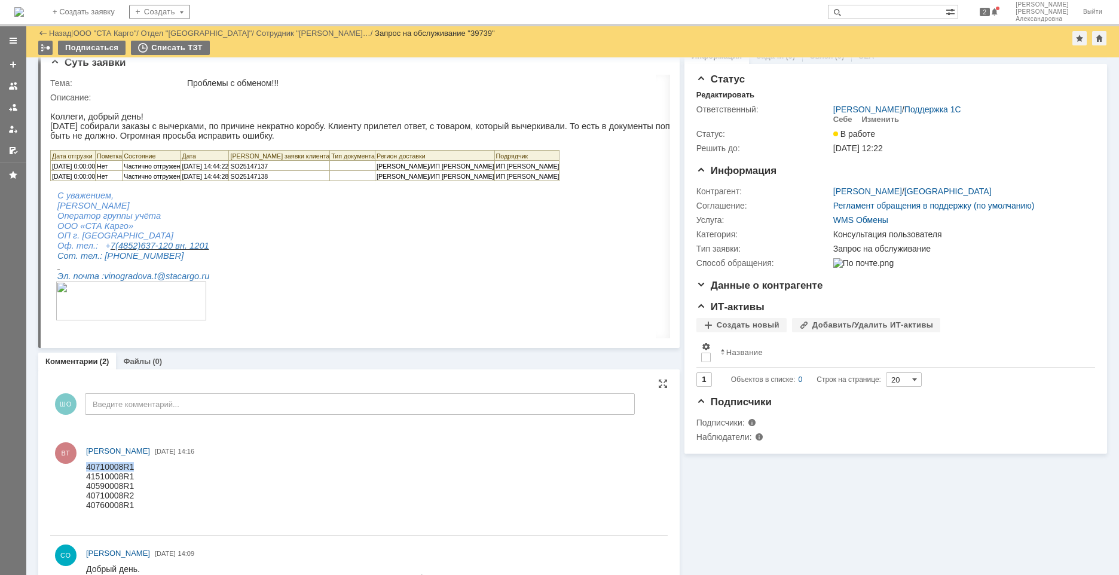
scroll to position [0, 0]
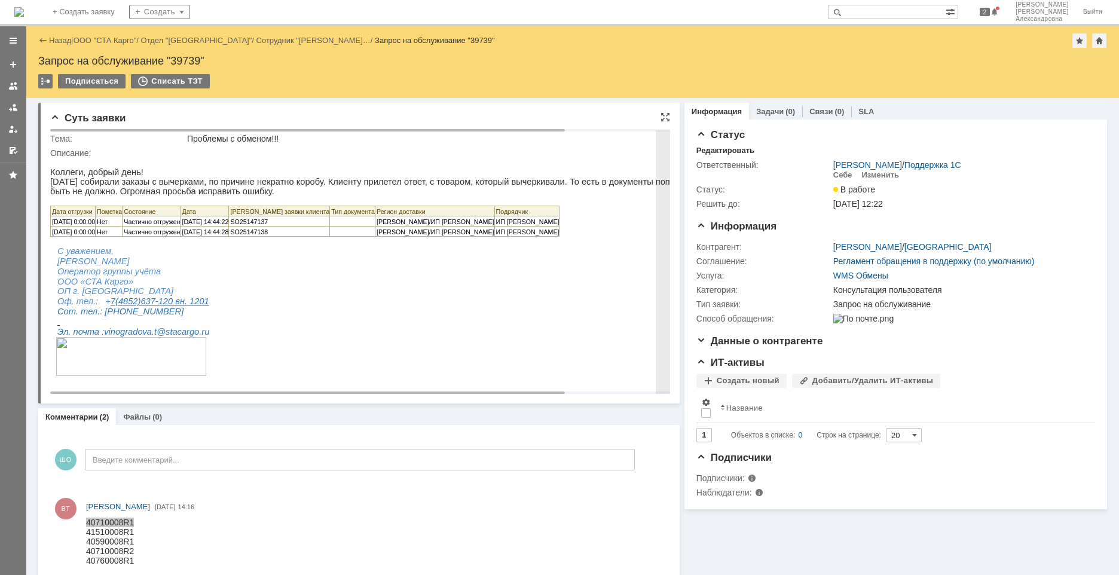
click at [268, 225] on span "SO25147137" at bounding box center [249, 221] width 38 height 7
copy span "SO25147137"
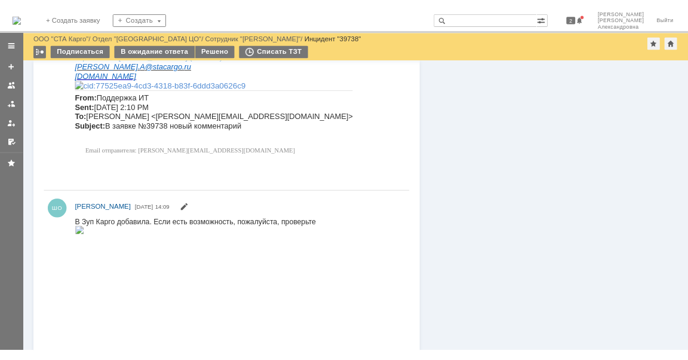
scroll to position [1540, 0]
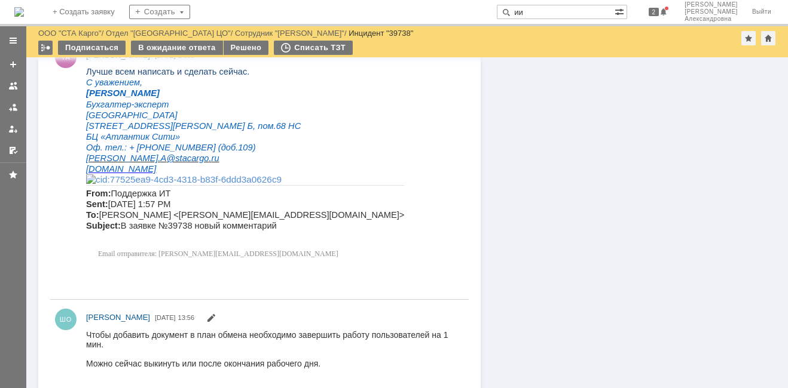
type input "ии"
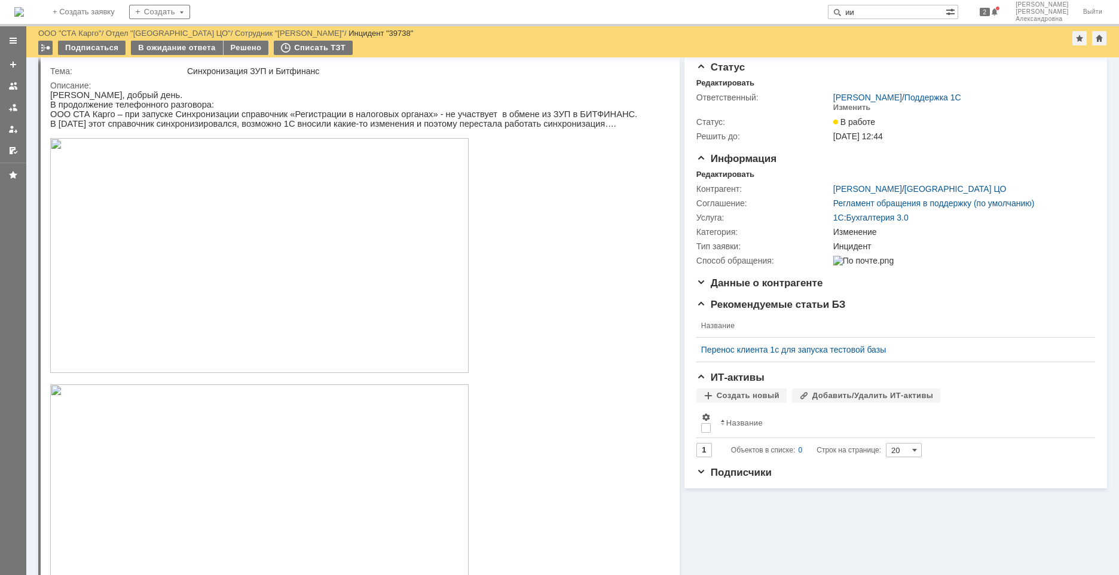
scroll to position [0, 0]
